Goal: Transaction & Acquisition: Download file/media

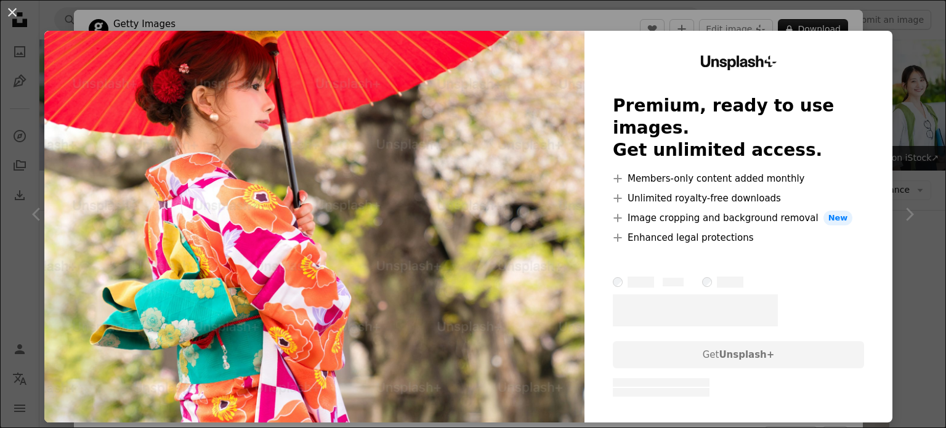
scroll to position [431, 0]
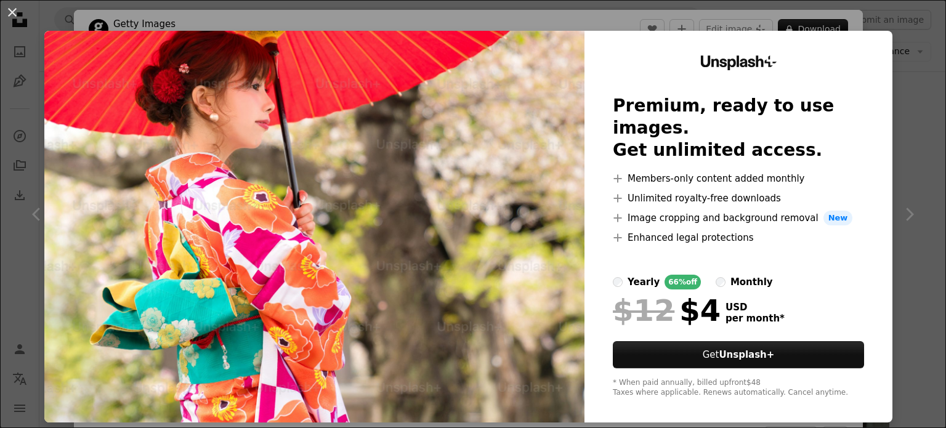
click at [900, 49] on div "An X shape Unsplash+ Premium, ready to use images. Get unlimited access. A plus…" at bounding box center [473, 214] width 946 height 428
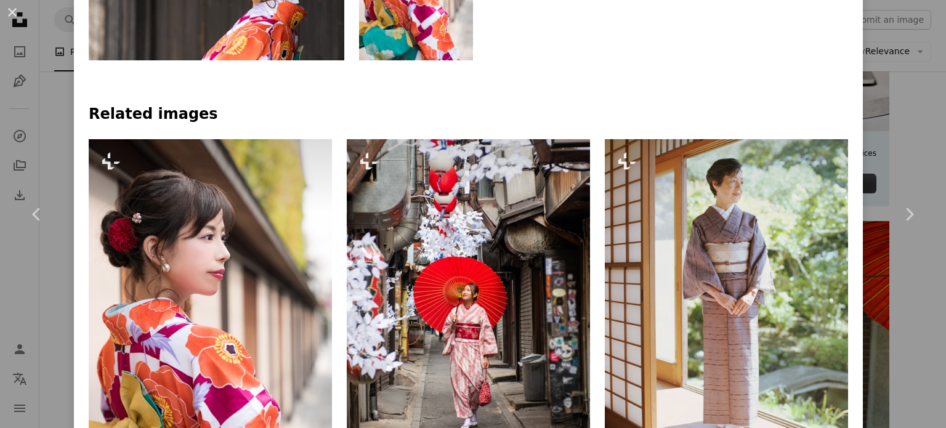
scroll to position [801, 0]
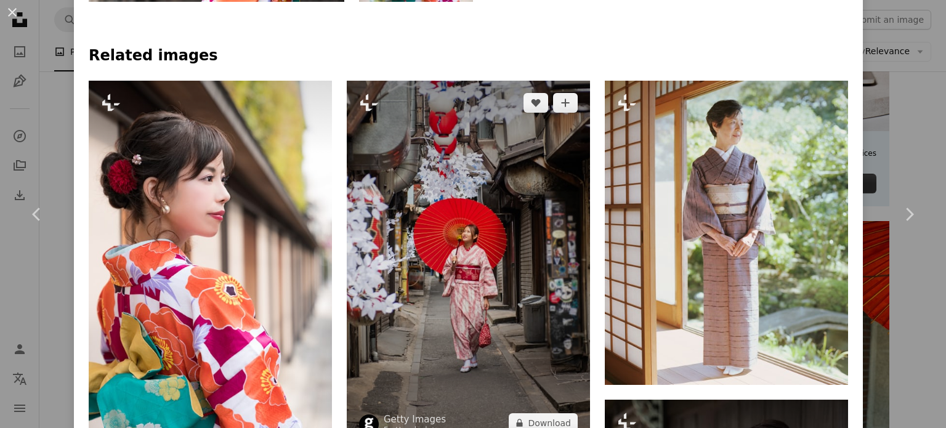
click at [436, 285] on img at bounding box center [468, 263] width 243 height 365
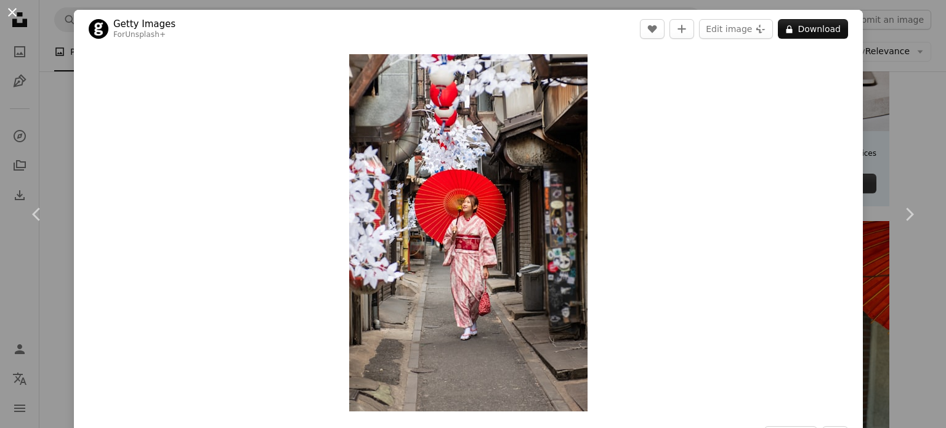
click at [15, 12] on button "An X shape" at bounding box center [12, 12] width 15 height 15
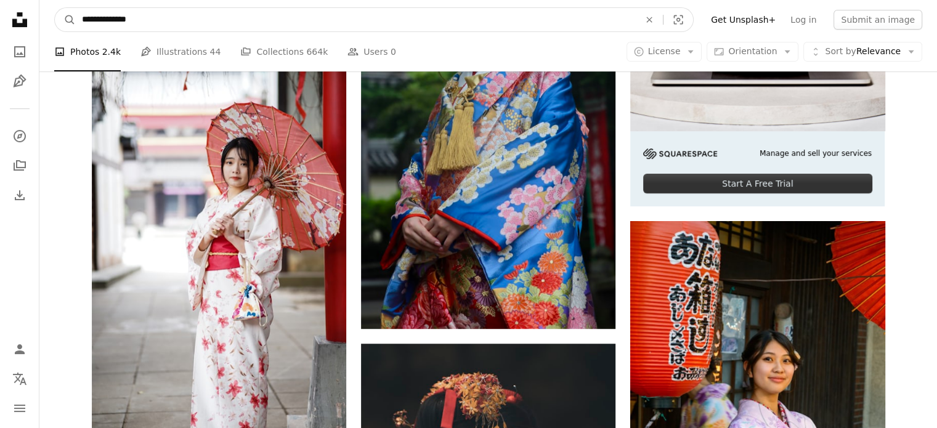
drag, startPoint x: 168, startPoint y: 19, endPoint x: 76, endPoint y: 19, distance: 91.8
click at [76, 19] on input "**********" at bounding box center [356, 19] width 560 height 23
type input "********"
click button "A magnifying glass" at bounding box center [65, 19] width 21 height 23
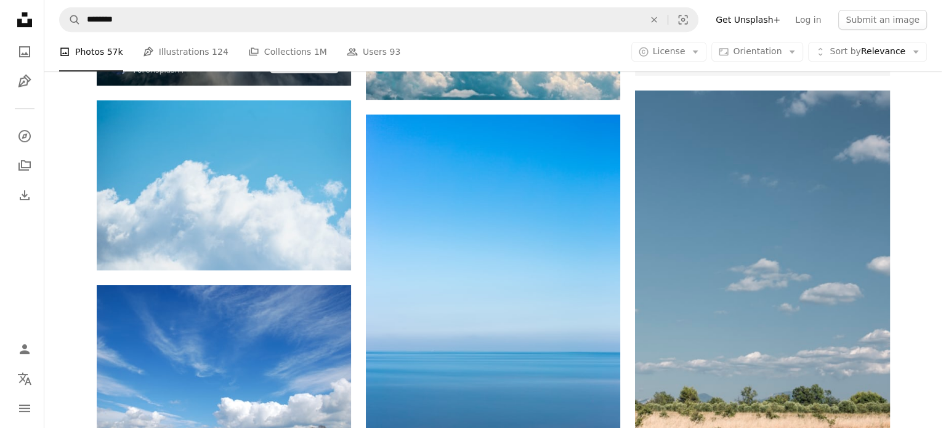
scroll to position [555, 0]
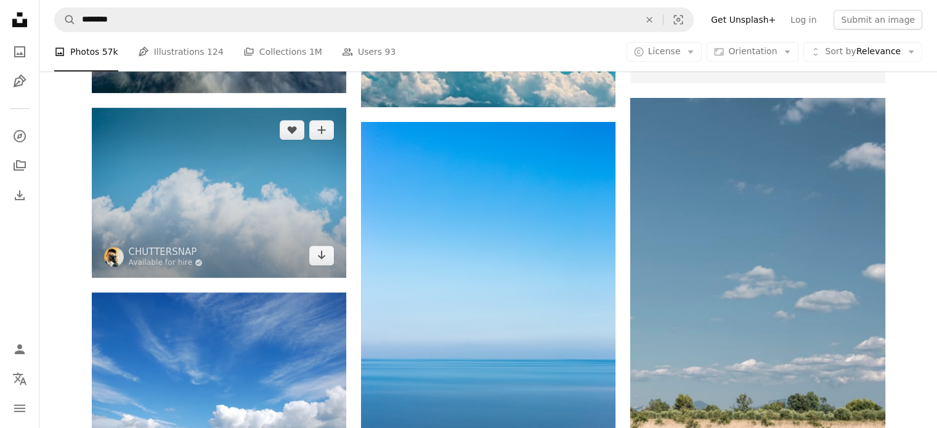
click at [231, 221] on img at bounding box center [219, 193] width 254 height 170
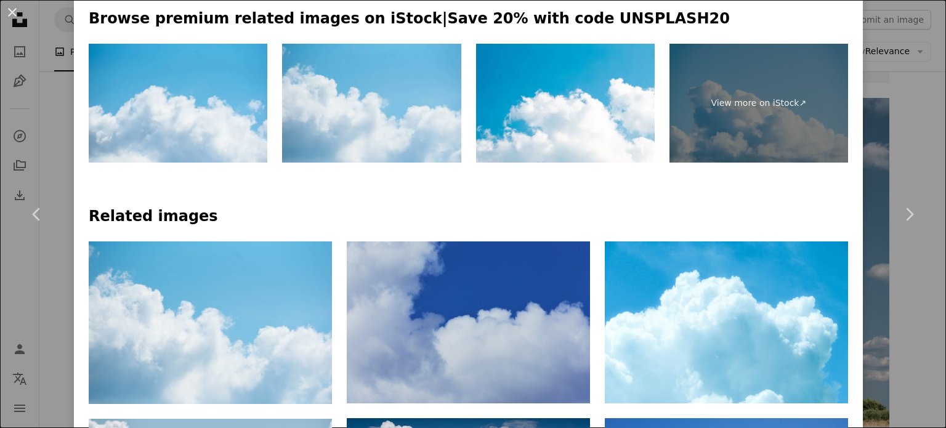
scroll to position [739, 0]
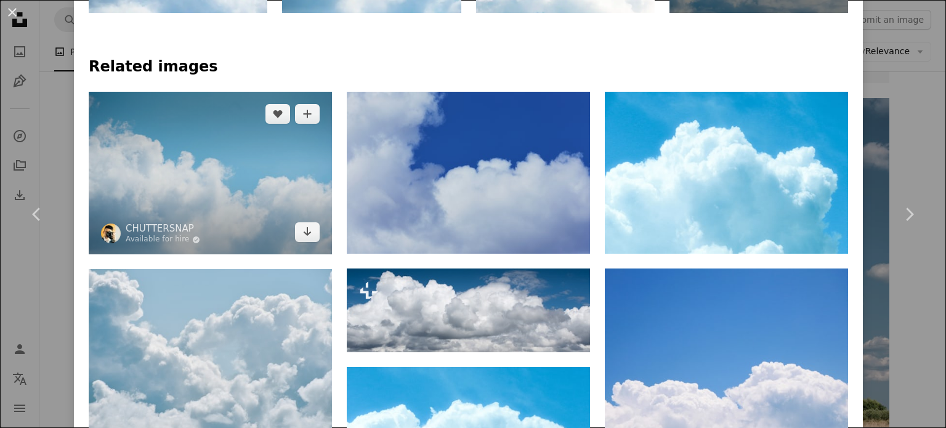
click at [230, 194] on img at bounding box center [210, 173] width 243 height 163
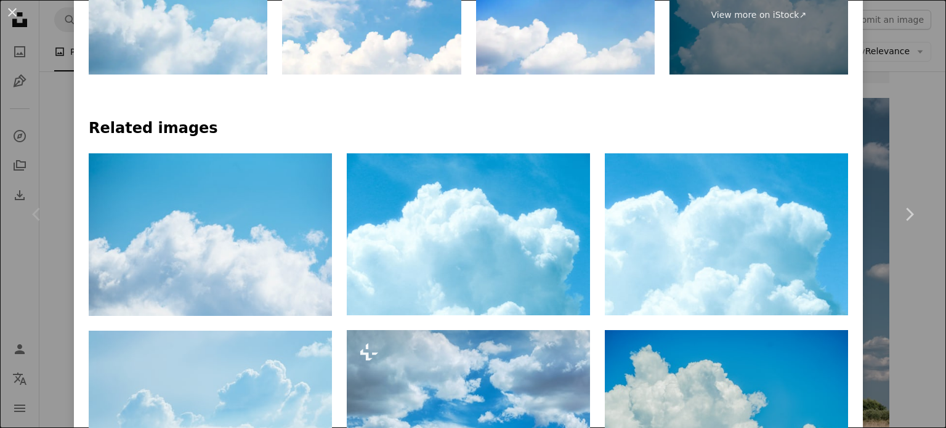
scroll to position [431, 0]
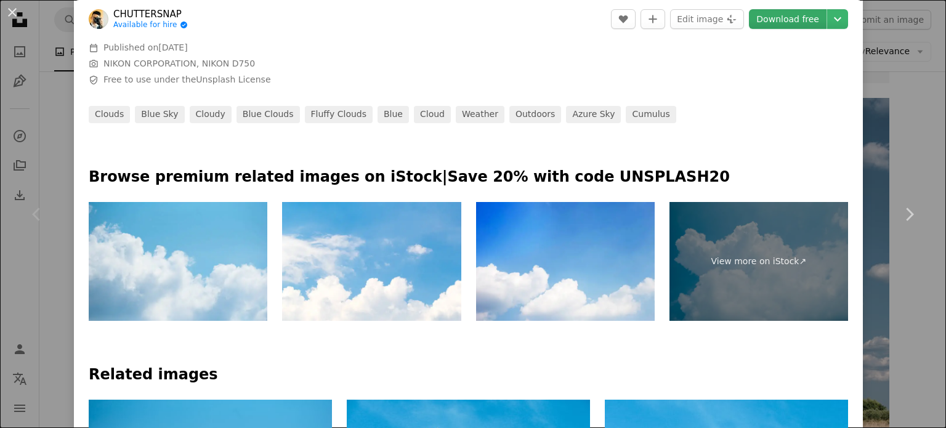
click at [776, 22] on link "Download free" at bounding box center [788, 19] width 78 height 20
